Goal: Transaction & Acquisition: Obtain resource

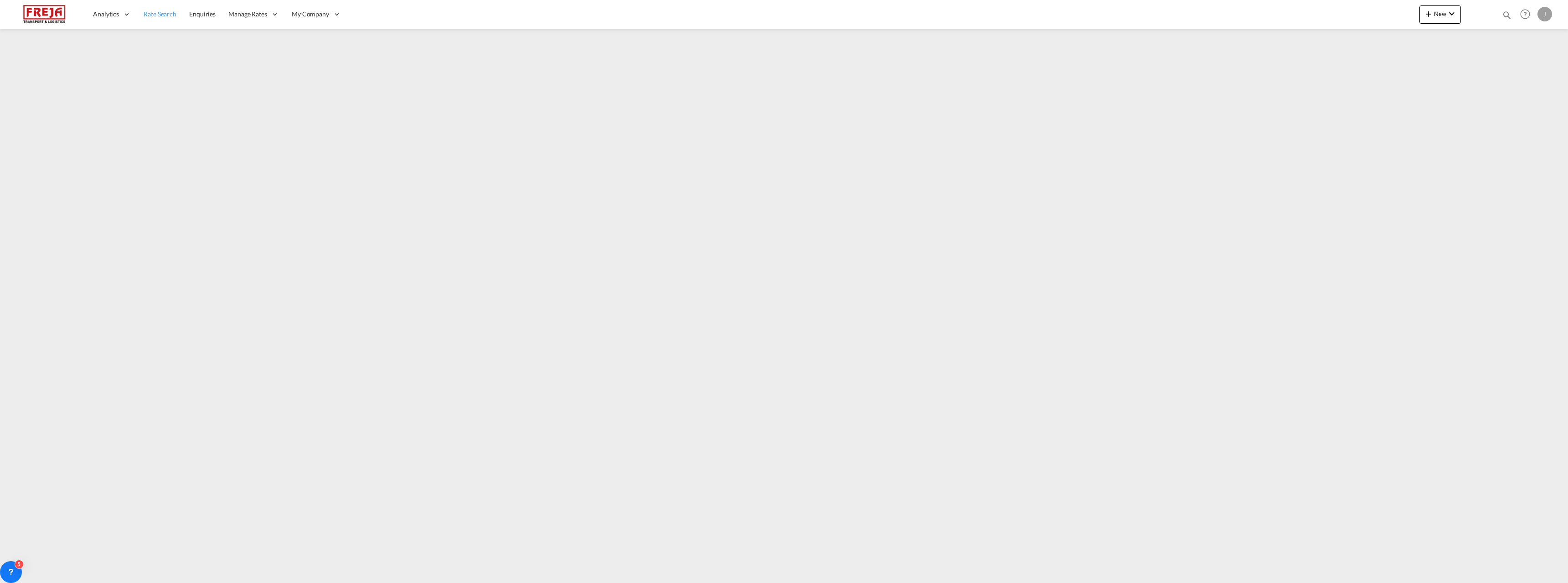
click at [175, 17] on span "Rate Search" at bounding box center [159, 14] width 33 height 8
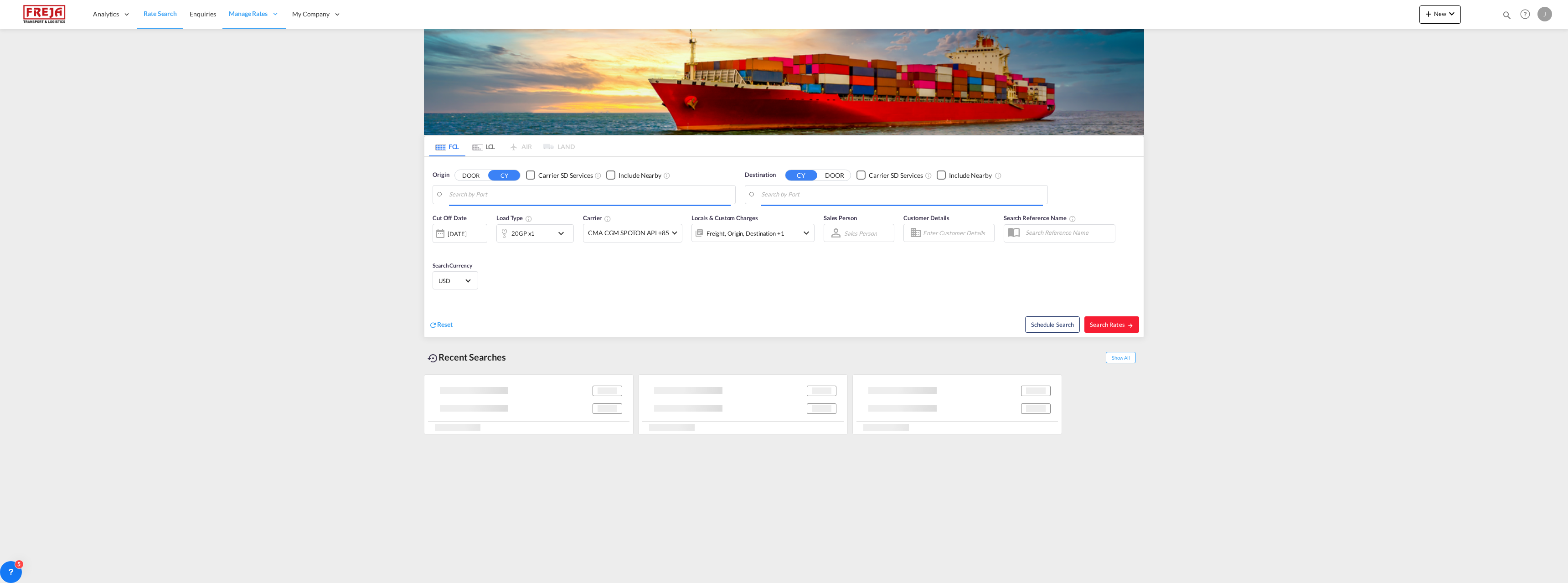
type input "[GEOGRAPHIC_DATA], THBKK"
type input "Raumo (Rauma), [GEOGRAPHIC_DATA]"
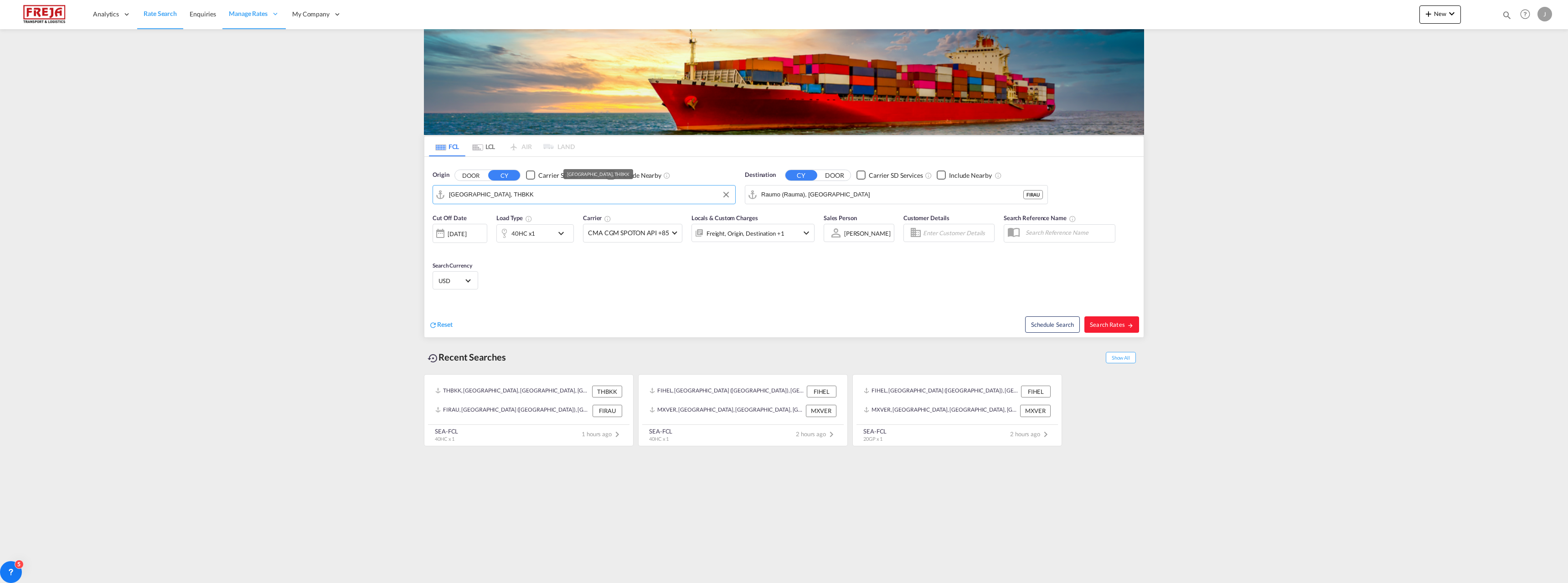
click at [505, 196] on input "[GEOGRAPHIC_DATA], THBKK" at bounding box center [590, 194] width 282 height 14
click at [495, 245] on div "Qingda o China CNTAO" at bounding box center [520, 247] width 173 height 27
type input "[GEOGRAPHIC_DATA], [GEOGRAPHIC_DATA]"
click at [1117, 323] on span "Search Rates" at bounding box center [1112, 325] width 44 height 8
type input "CNTAO to FIRAU / [DATE]"
